Goal: Task Accomplishment & Management: Manage account settings

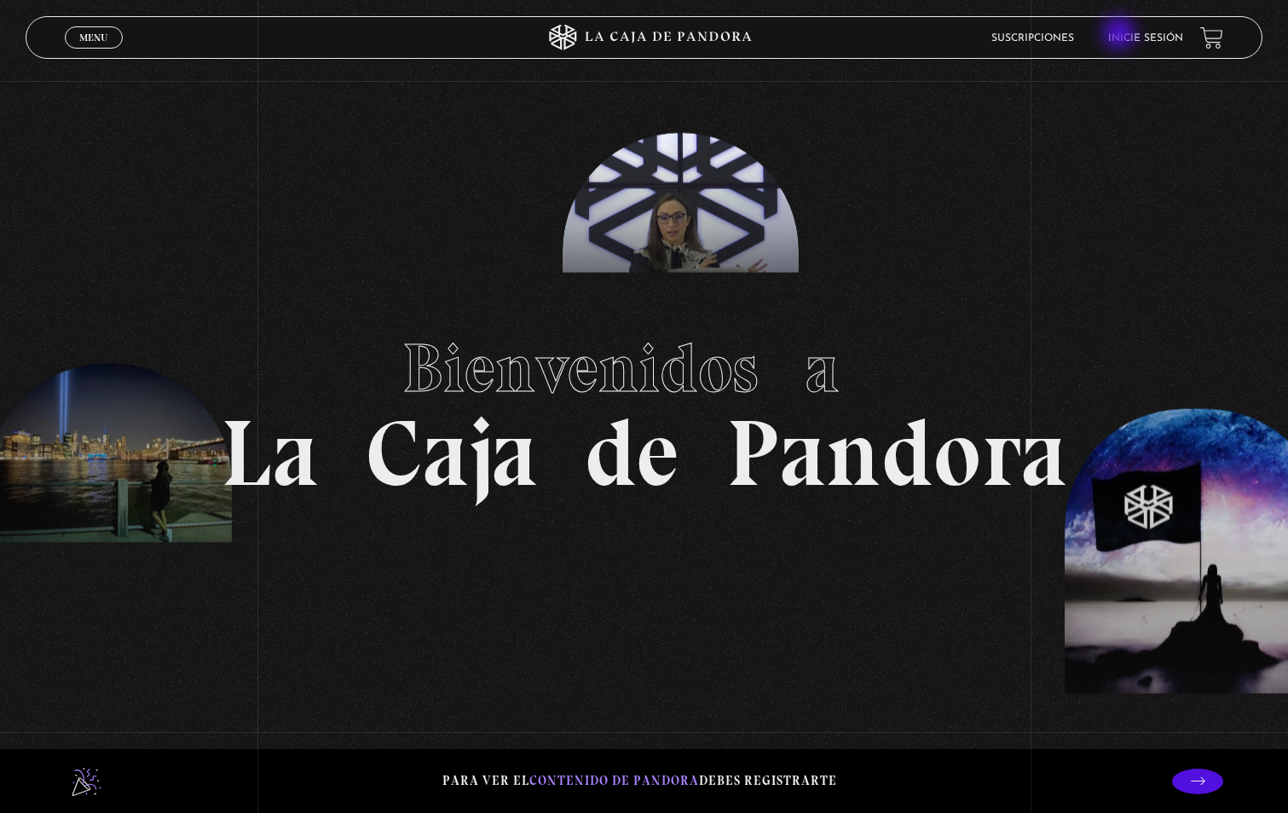
click at [1129, 33] on link "Inicie sesión" at bounding box center [1145, 38] width 75 height 10
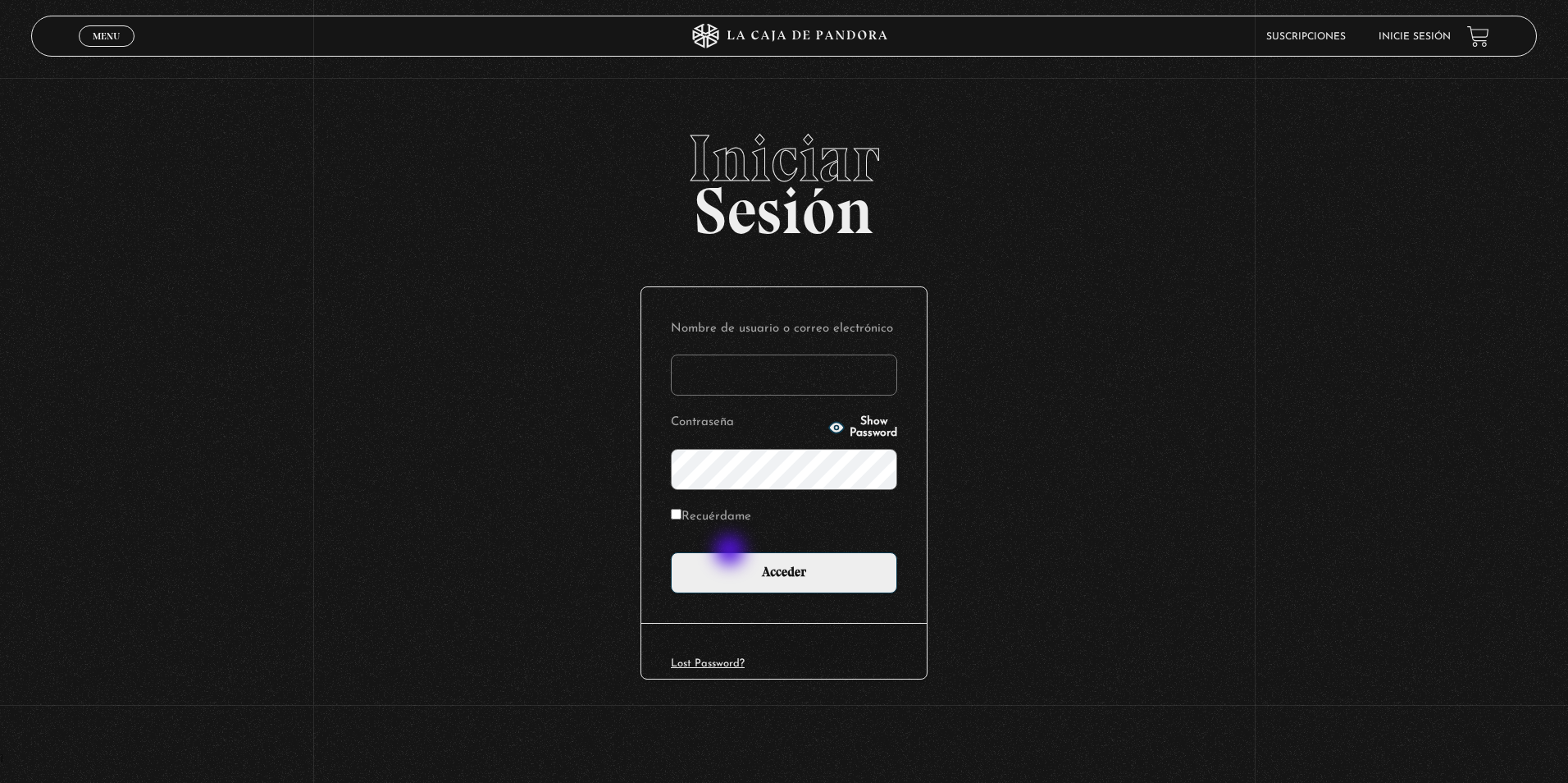
type input "[EMAIL_ADDRESS][DOMAIN_NAME]"
click at [758, 617] on div "Nombre de usuario o correo electrónico [EMAIL_ADDRESS][DOMAIN_NAME] Contraseña …" at bounding box center [784, 455] width 286 height 336
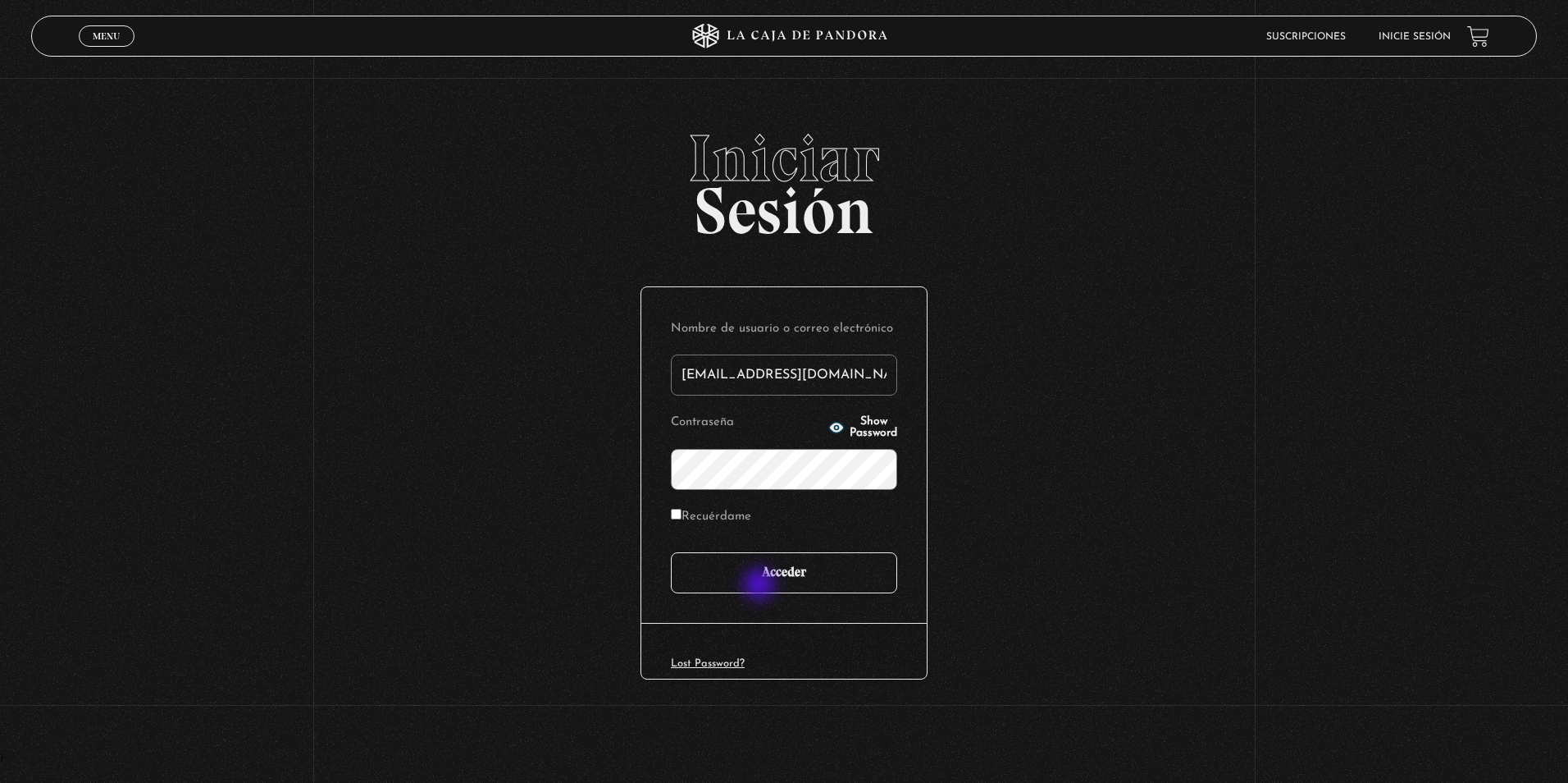
click at [761, 586] on input "Acceder" at bounding box center [784, 572] width 226 height 41
